Goal: Transaction & Acquisition: Purchase product/service

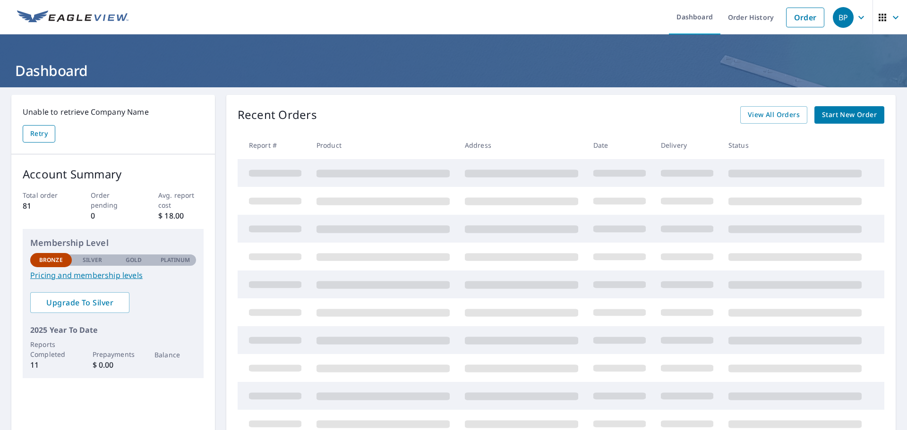
click at [48, 129] on span "Retry" at bounding box center [38, 134] width 17 height 12
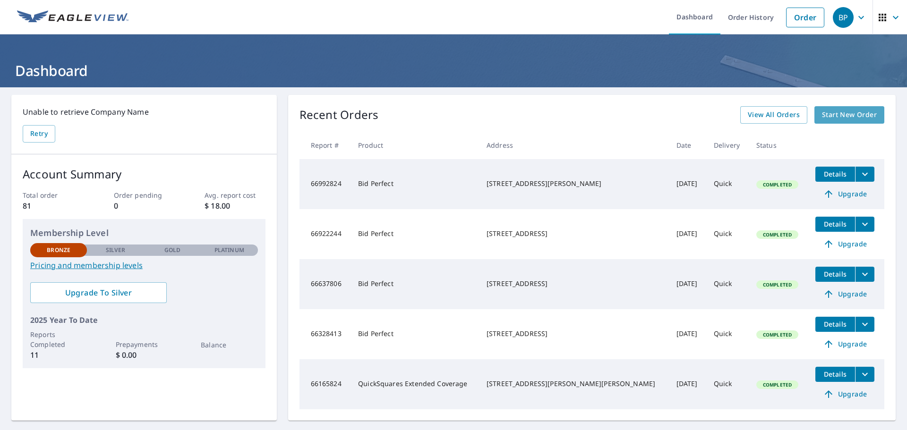
click at [838, 114] on span "Start New Order" at bounding box center [849, 115] width 55 height 12
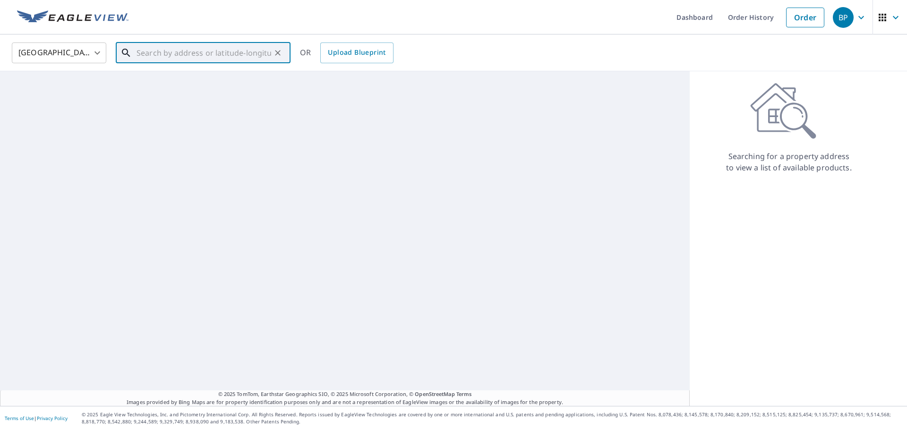
click at [194, 57] on input "text" at bounding box center [203, 53] width 135 height 26
paste input "[STREET_ADDRESS][US_STATE]"
click at [189, 92] on p "[US_STATE][GEOGRAPHIC_DATA]" at bounding box center [209, 90] width 148 height 9
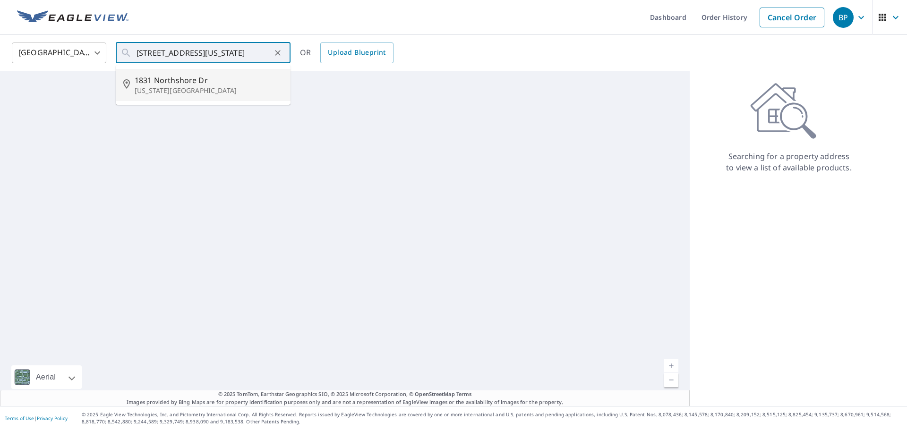
type input "[STREET_ADDRESS][US_STATE]"
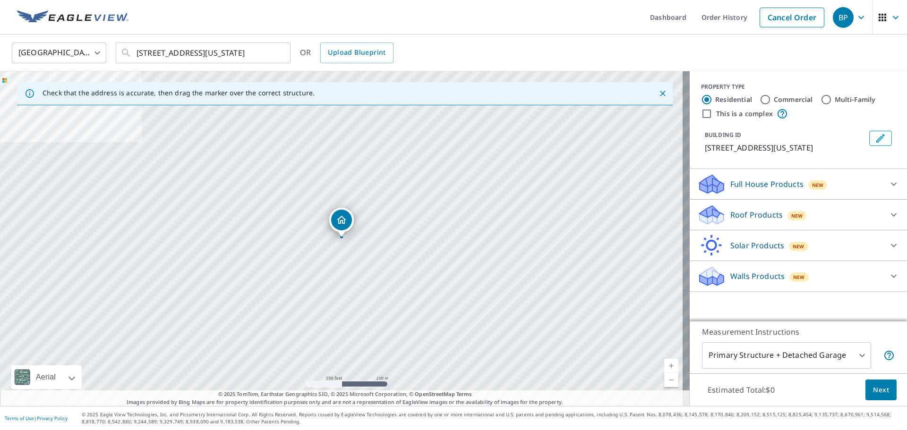
click at [823, 361] on body "BP BP Dashboard Order History Cancel Order BP [GEOGRAPHIC_DATA] [GEOGRAPHIC_DAT…" at bounding box center [453, 215] width 907 height 430
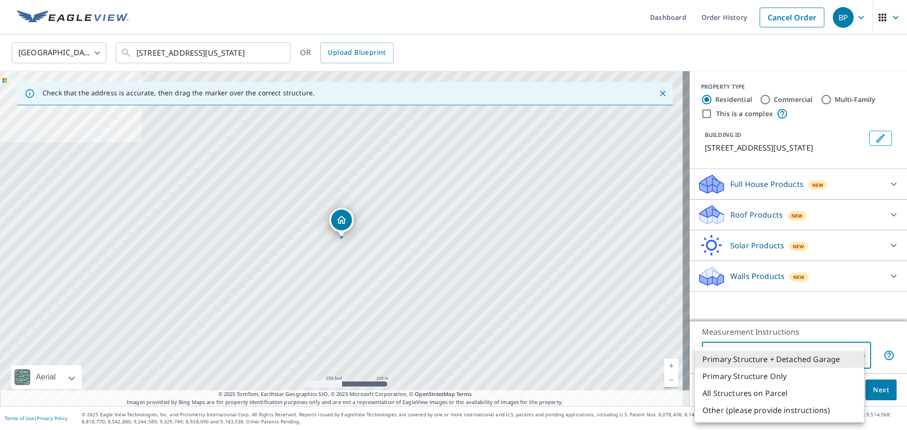
click at [826, 357] on li "Primary Structure + Detached Garage" at bounding box center [779, 359] width 169 height 17
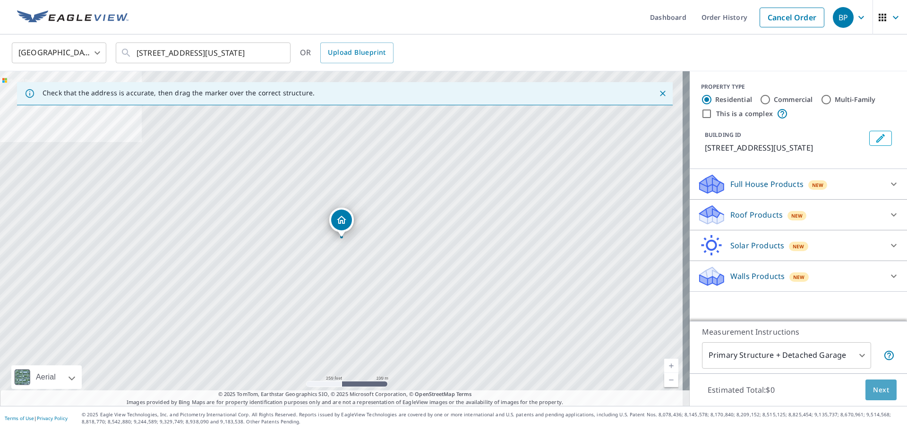
click at [884, 385] on button "Next" at bounding box center [880, 390] width 31 height 21
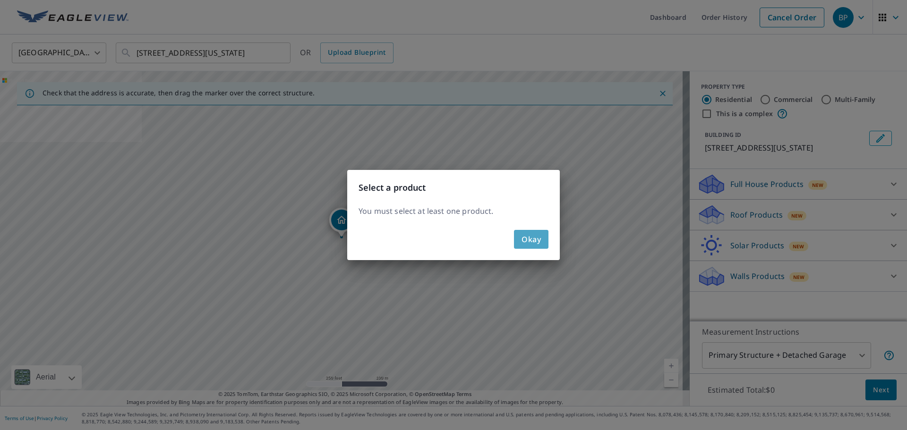
click at [536, 241] on span "Okay" at bounding box center [530, 239] width 19 height 13
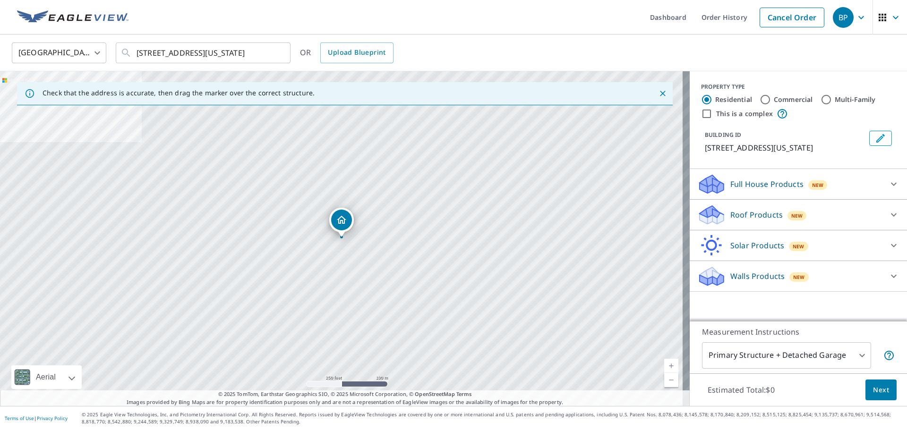
click at [888, 188] on icon at bounding box center [893, 183] width 11 height 11
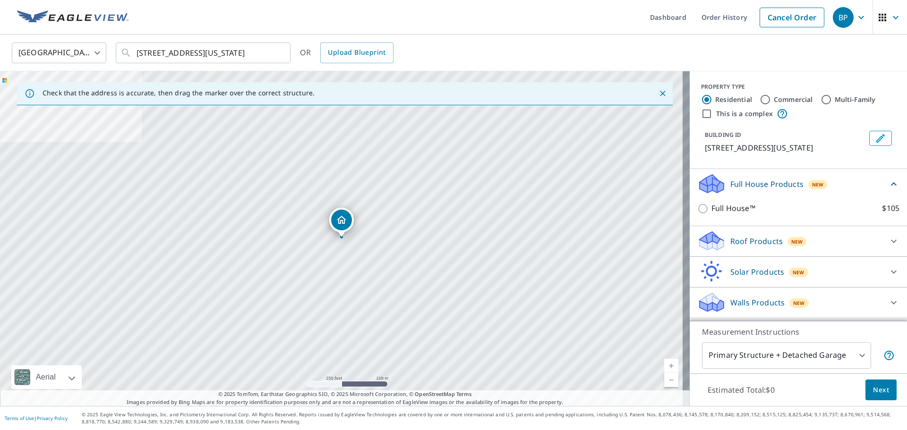
click at [888, 188] on icon at bounding box center [893, 183] width 11 height 11
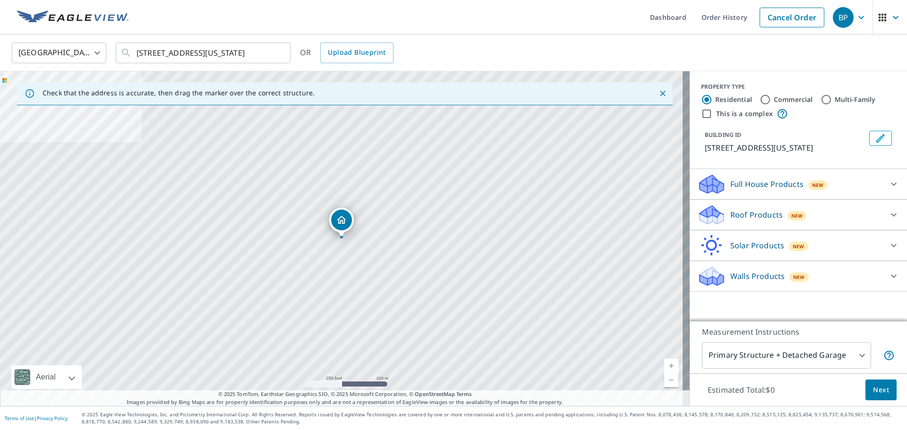
click at [882, 212] on div at bounding box center [893, 215] width 23 height 23
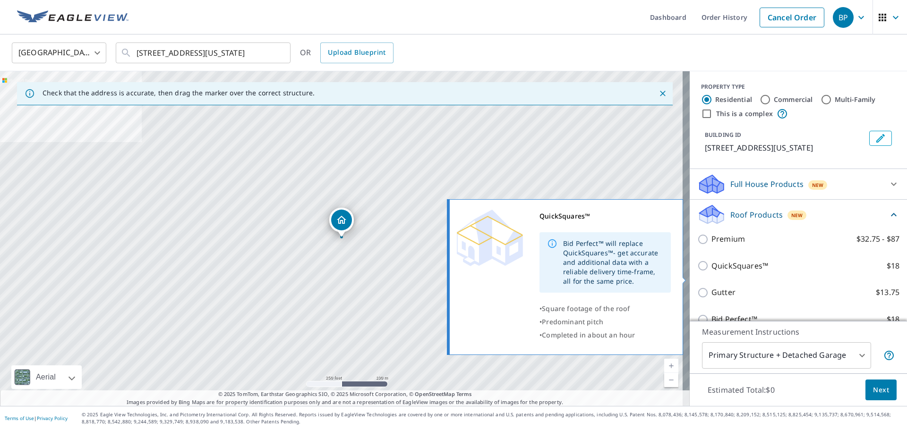
click at [727, 272] on p "QuickSquares™" at bounding box center [739, 266] width 57 height 12
click at [711, 272] on input "QuickSquares™ $18" at bounding box center [704, 265] width 14 height 11
checkbox input "true"
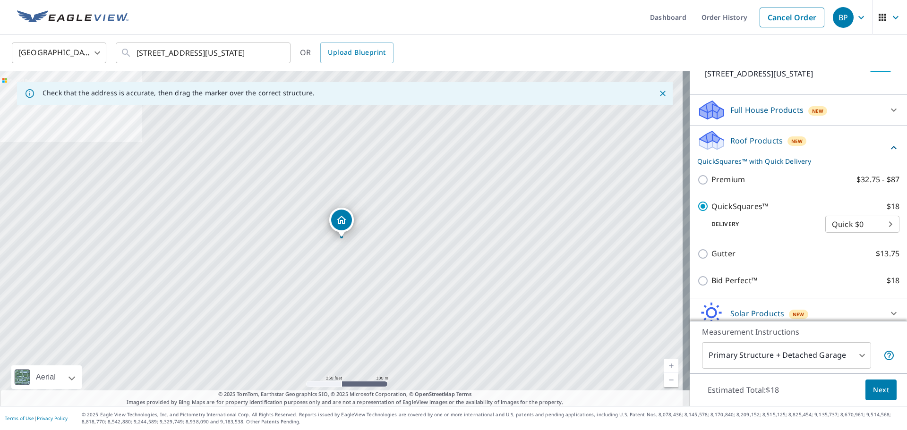
scroll to position [124, 0]
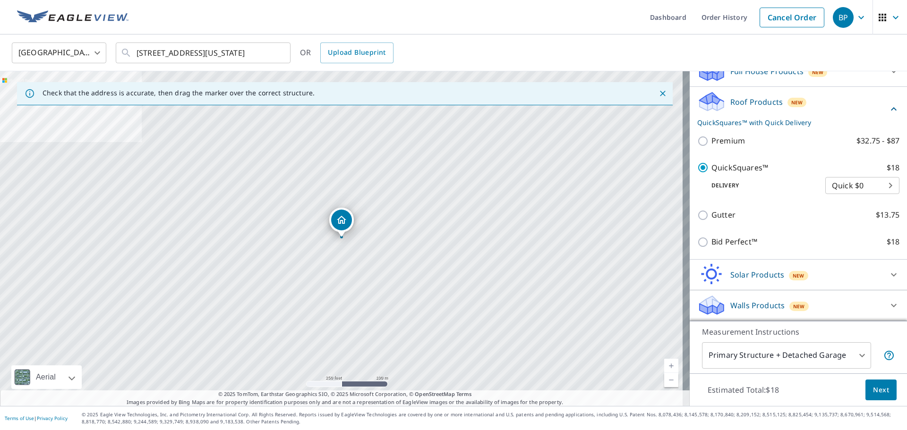
click at [882, 393] on button "Next" at bounding box center [880, 390] width 31 height 21
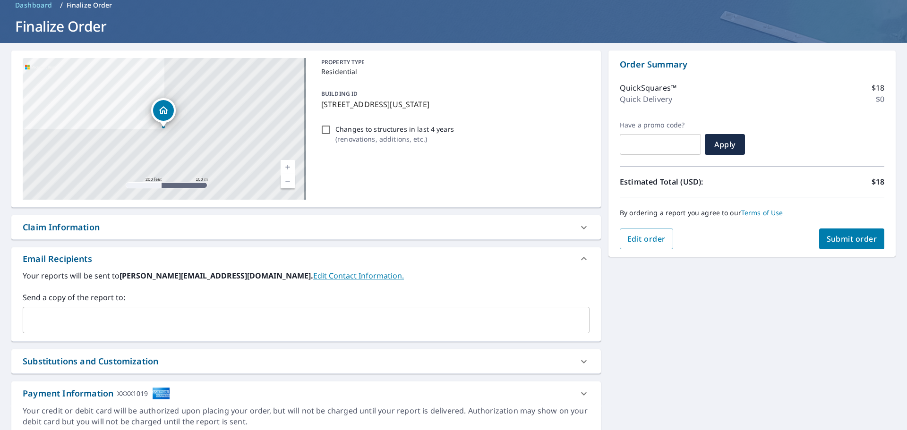
scroll to position [47, 0]
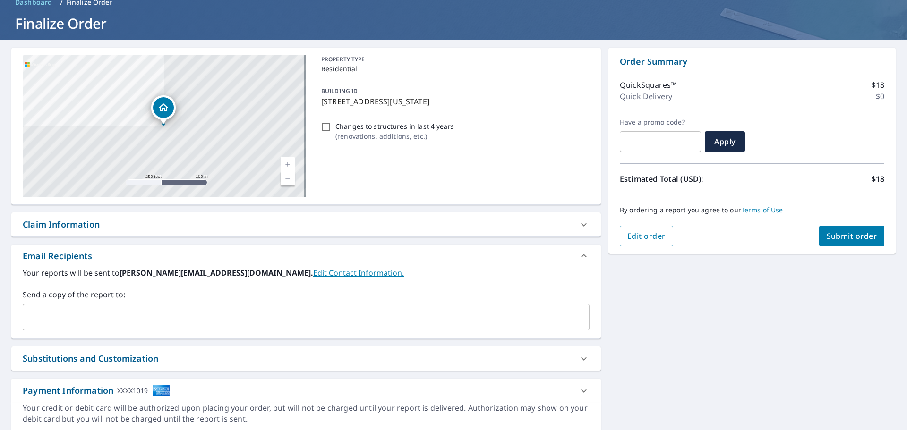
click at [313, 271] on link "Edit Contact Information." at bounding box center [358, 273] width 91 height 10
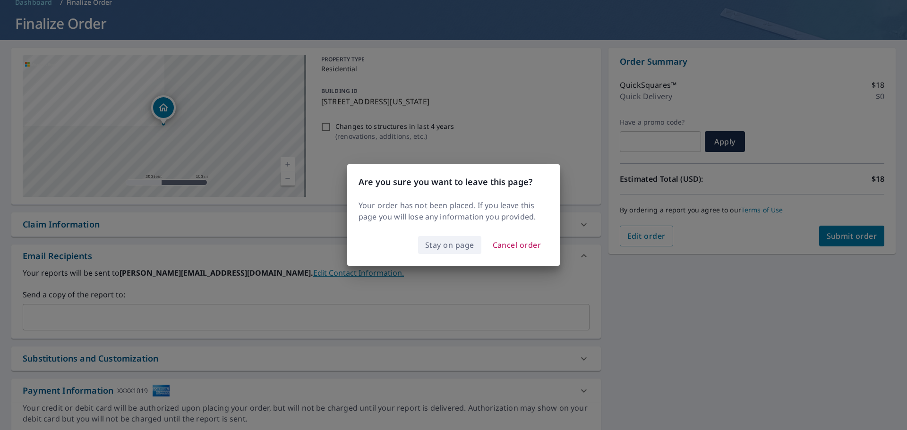
click at [465, 250] on span "Stay on page" at bounding box center [449, 244] width 49 height 13
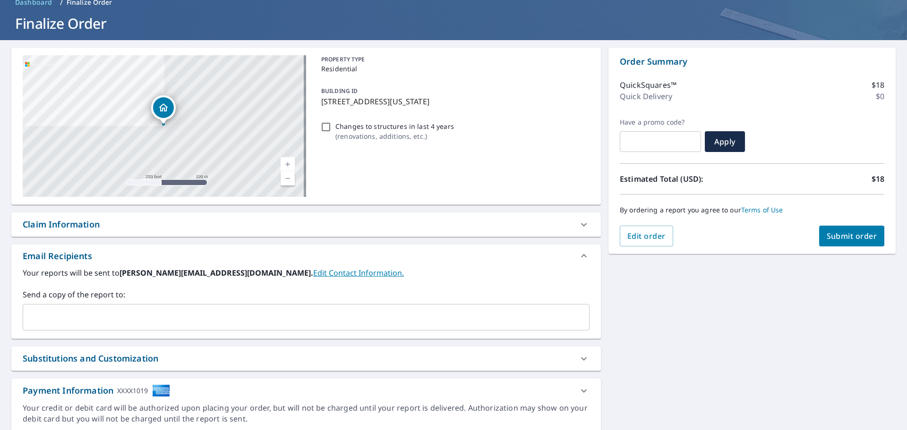
click at [313, 272] on link "Edit Contact Information." at bounding box center [358, 273] width 91 height 10
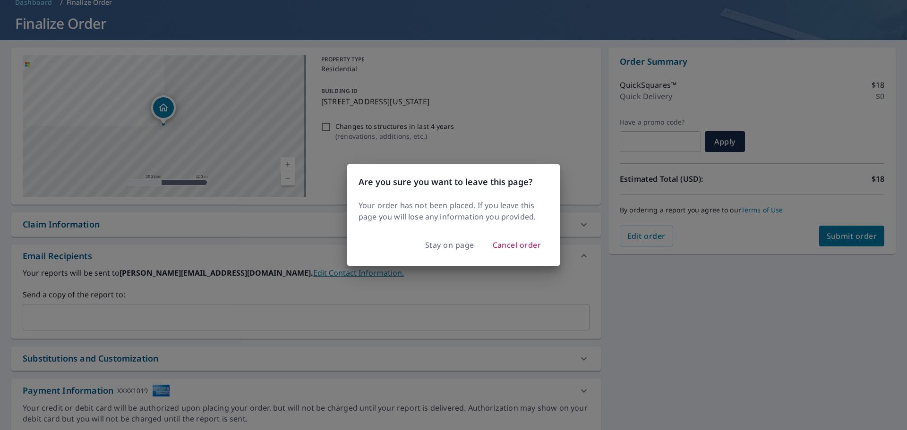
click at [280, 290] on div "Are you sure you want to leave this page? Your order has not been placed. If yo…" at bounding box center [453, 215] width 907 height 430
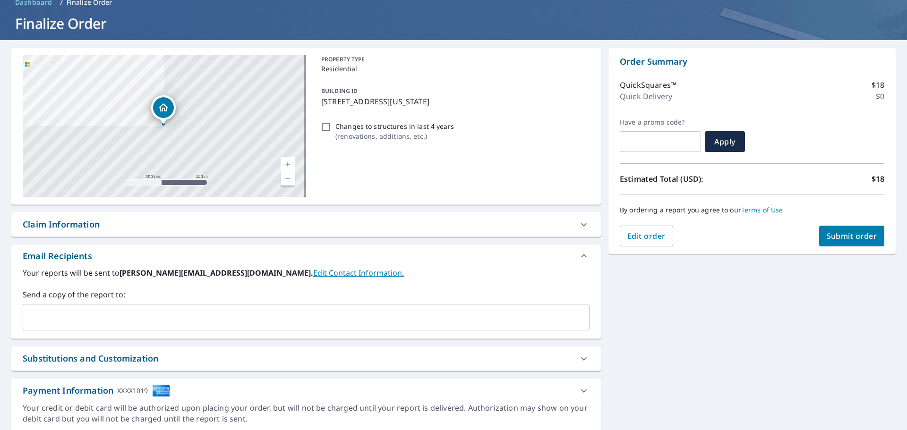
click at [176, 311] on input "text" at bounding box center [299, 317] width 544 height 18
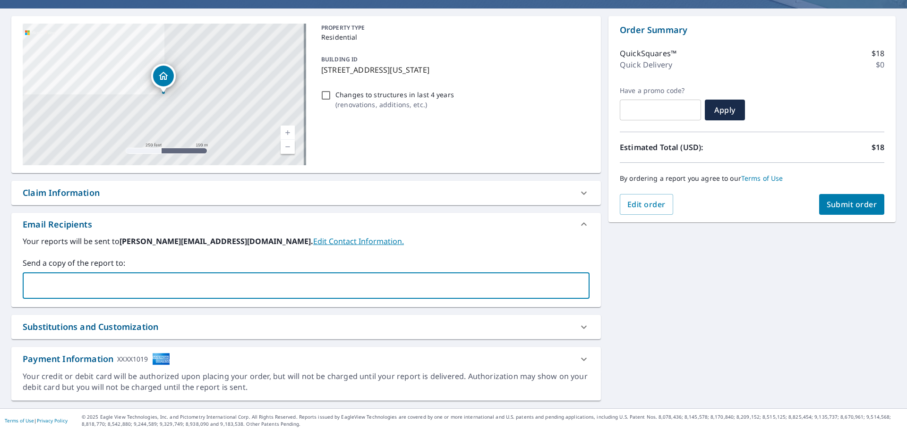
scroll to position [81, 0]
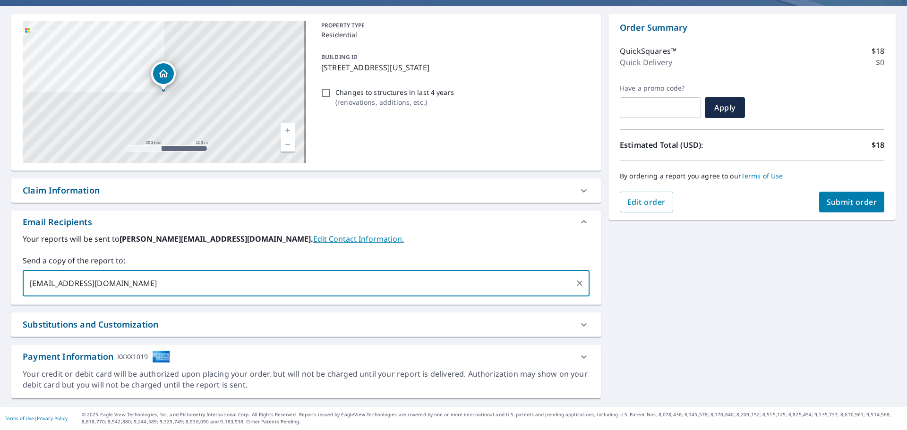
type input "[EMAIL_ADDRESS][DOMAIN_NAME],"
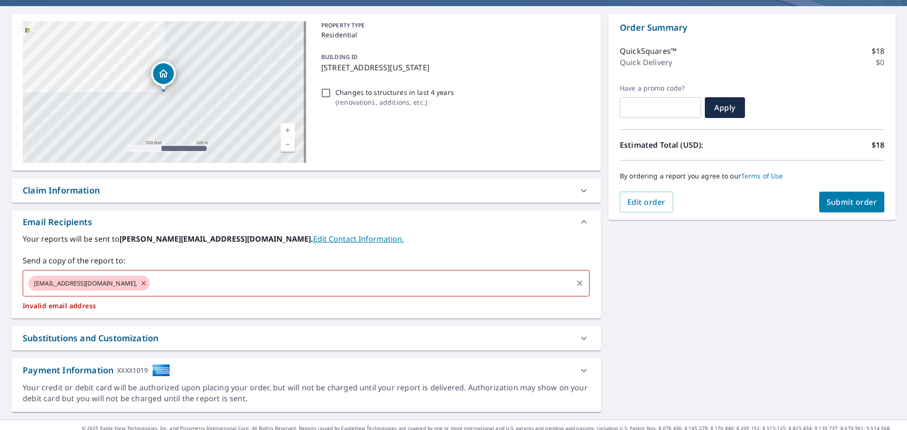
click at [140, 281] on icon at bounding box center [144, 283] width 8 height 10
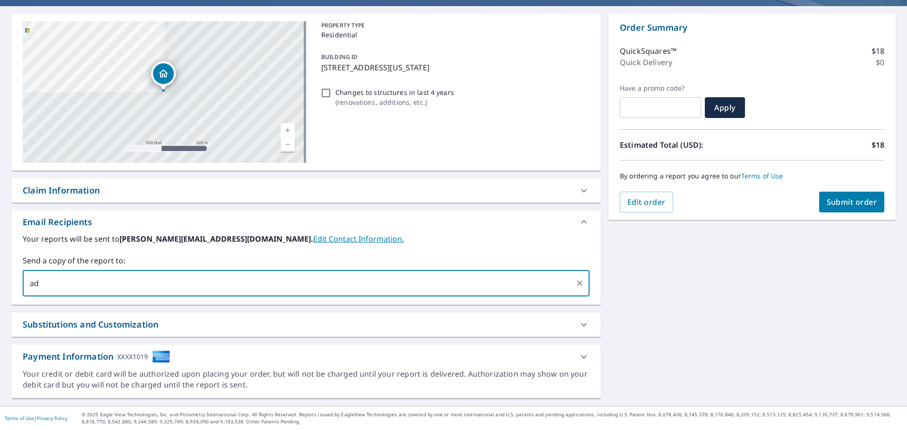
type input "[EMAIL_ADDRESS][DOMAIN_NAME]"
click at [183, 277] on input "text" at bounding box center [360, 283] width 421 height 18
paste input "[PERSON_NAME][EMAIL_ADDRESS][DOMAIN_NAME]"
type input "[PERSON_NAME][EMAIL_ADDRESS][DOMAIN_NAME]"
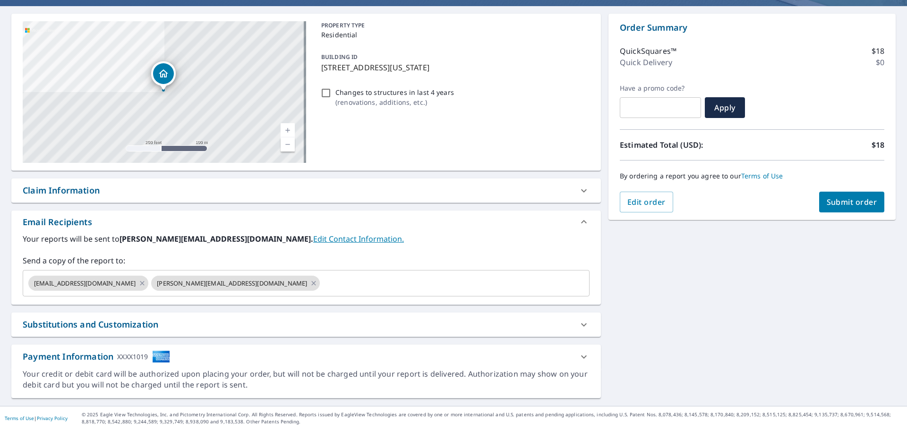
click at [840, 193] on button "Submit order" at bounding box center [852, 202] width 66 height 21
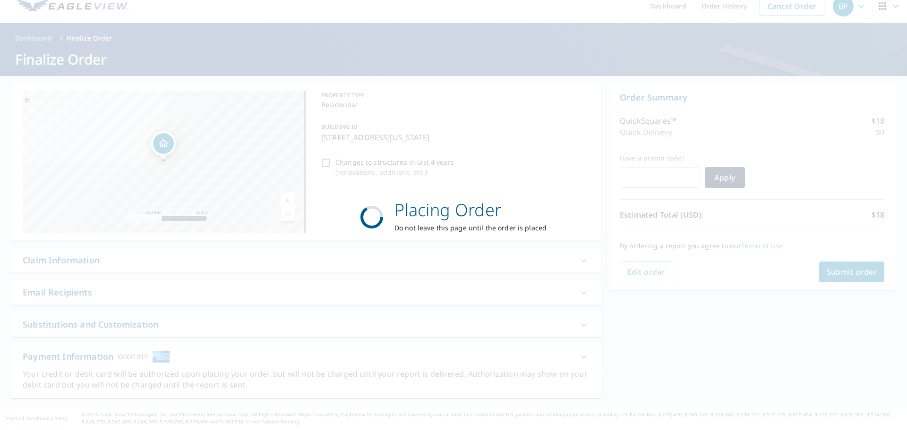
scroll to position [11, 0]
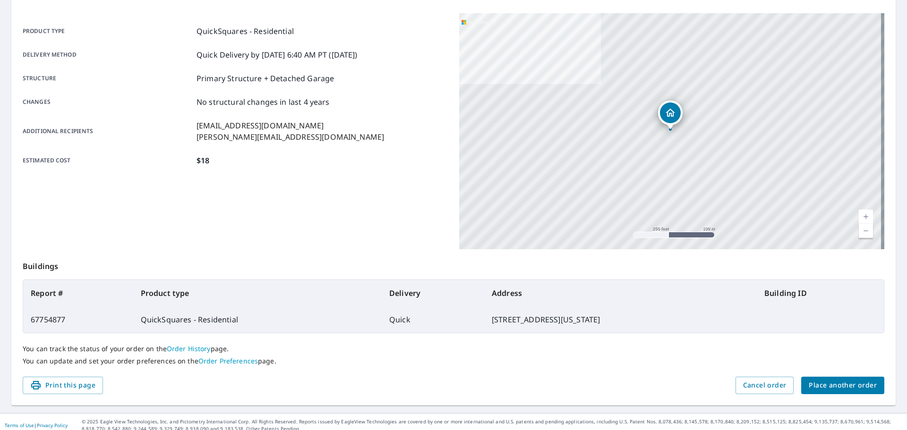
scroll to position [126, 0]
